Goal: Find specific page/section: Find specific page/section

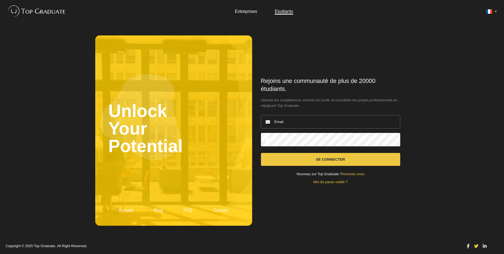
type input "[EMAIL_ADDRESS][DOMAIN_NAME]"
click at [336, 162] on button "Se connecter" at bounding box center [330, 159] width 139 height 13
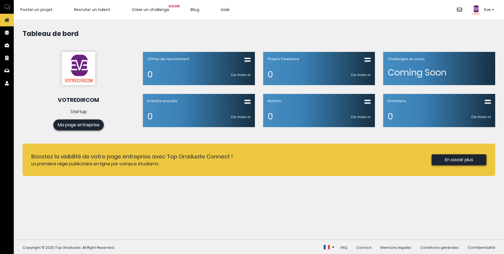
click at [335, 161] on div "Boostez la visibilité de votre page entreprise avec Top Graduate Connect ! La p…" at bounding box center [259, 160] width 472 height 32
click at [66, 124] on link "Ma page entreprise" at bounding box center [78, 125] width 50 height 11
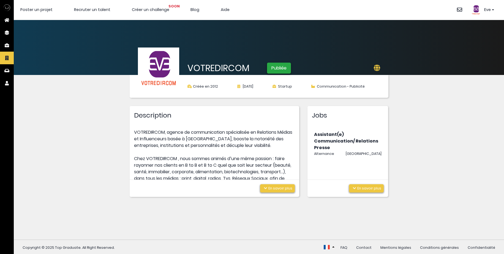
click at [356, 189] on icon at bounding box center [355, 189] width 6 height 4
click at [324, 135] on h3 "Assistant(e) Communication/ Relations Presse" at bounding box center [346, 141] width 65 height 20
